Goal: Navigation & Orientation: Find specific page/section

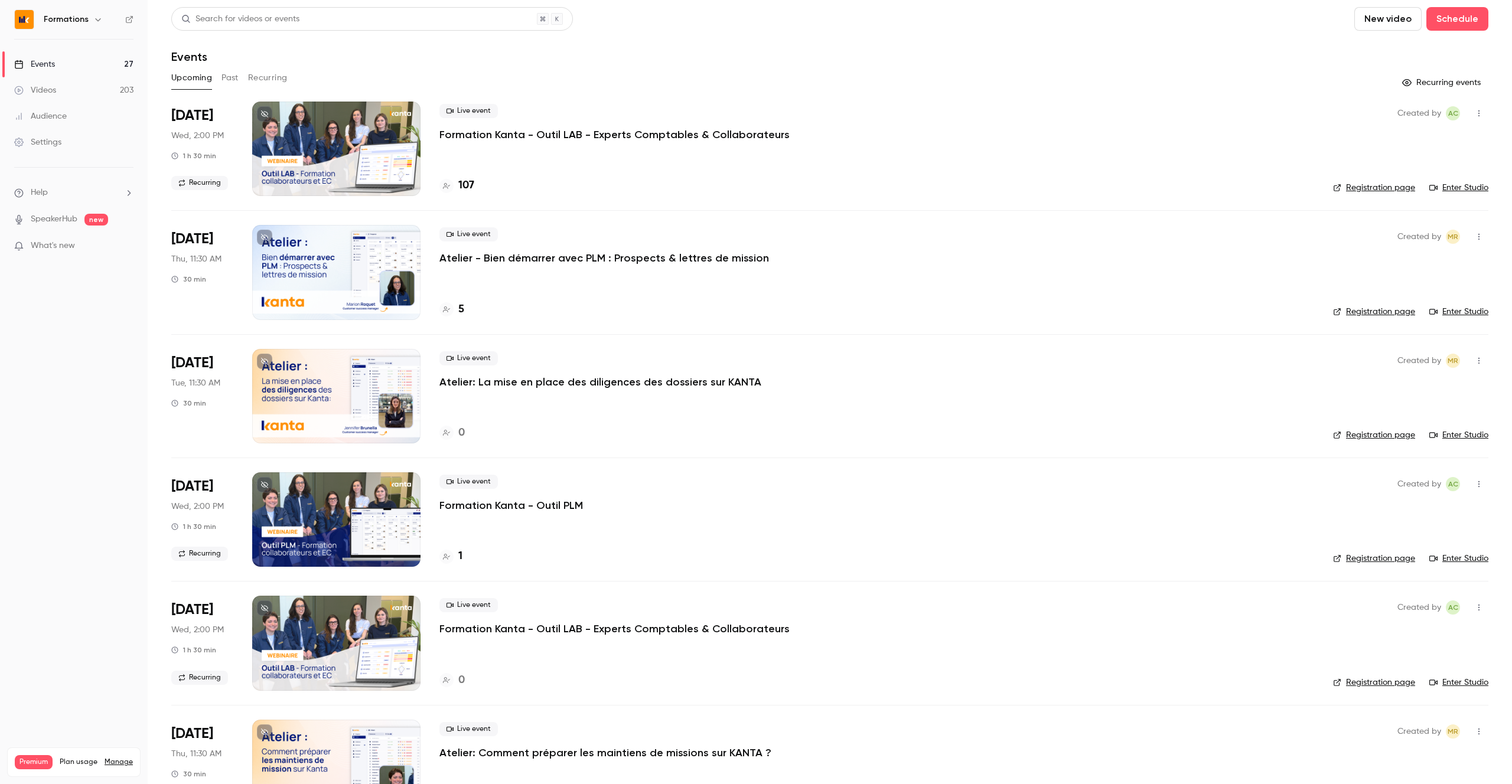
click at [68, 12] on div "Formations" at bounding box center [80, 19] width 72 height 14
click at [71, 18] on h6 "Formations" at bounding box center [66, 18] width 45 height 11
click at [95, 19] on icon "button" at bounding box center [97, 19] width 5 height 3
click at [177, 112] on li "Switch channel 5" at bounding box center [98, 109] width 177 height 32
click at [112, 203] on div "Kanta" at bounding box center [110, 201] width 134 height 11
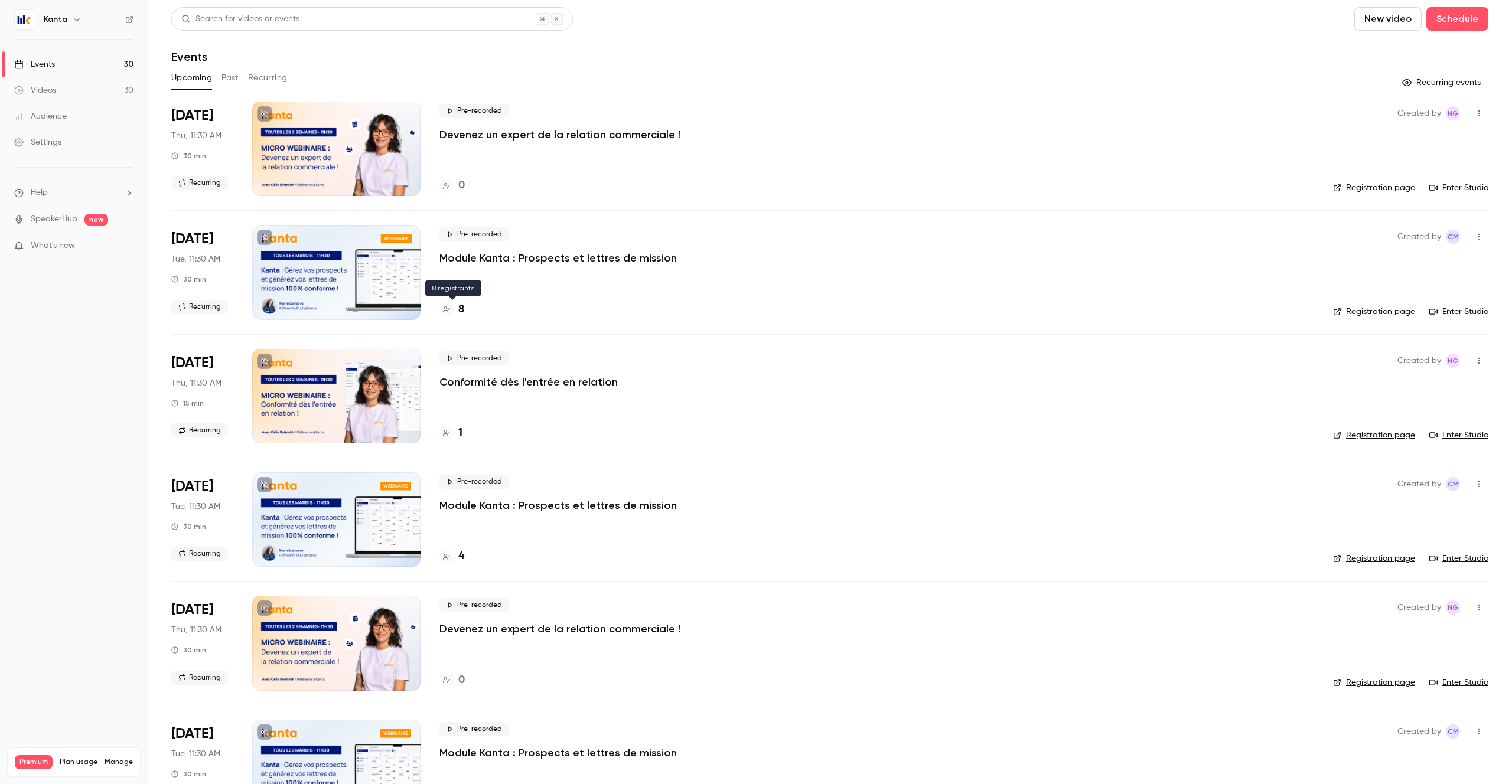
click at [462, 311] on h4 "8" at bounding box center [461, 310] width 6 height 16
